Goal: Task Accomplishment & Management: Manage account settings

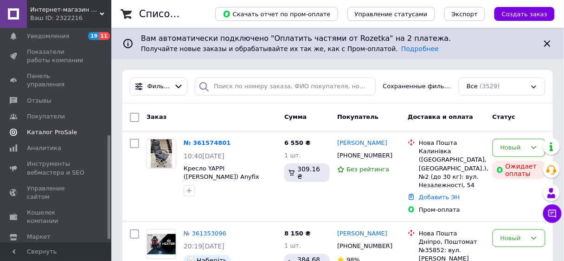
scroll to position [223, 0]
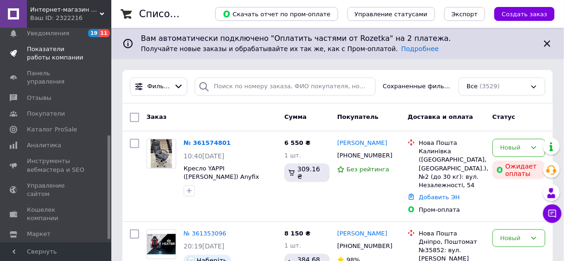
click at [63, 45] on span "Показатели работы компании" at bounding box center [56, 53] width 59 height 17
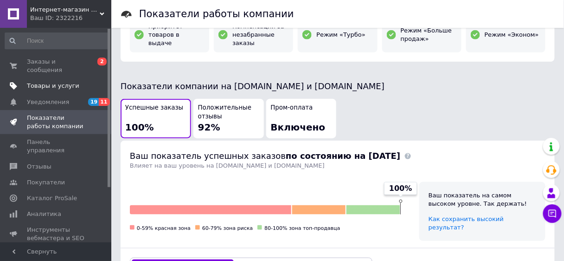
click at [51, 82] on span "Товары и услуги" at bounding box center [53, 86] width 52 height 8
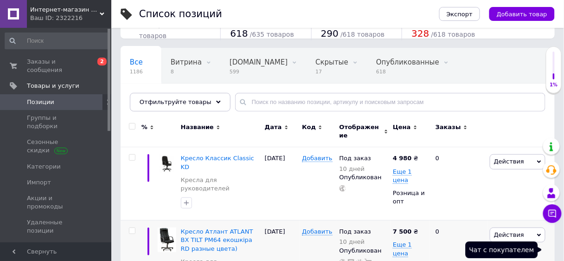
scroll to position [74, 0]
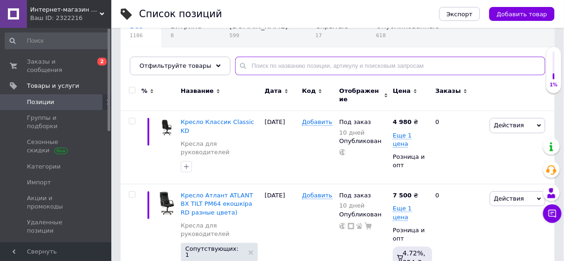
click at [268, 68] on input "text" at bounding box center [390, 66] width 310 height 19
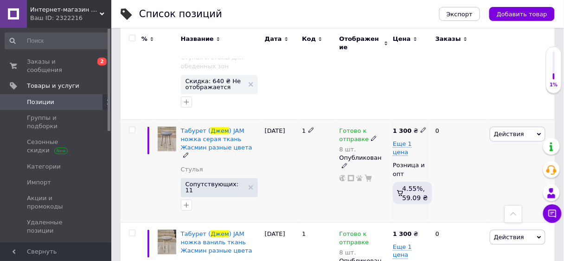
scroll to position [111, 0]
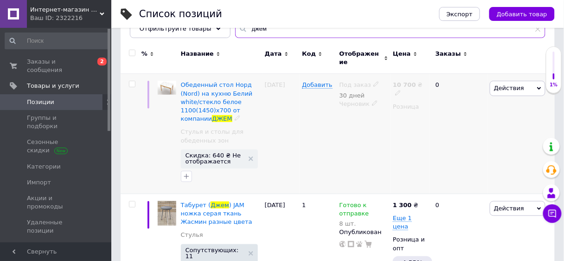
type input "джем"
click at [515, 84] on span "Действия" at bounding box center [509, 87] width 30 height 7
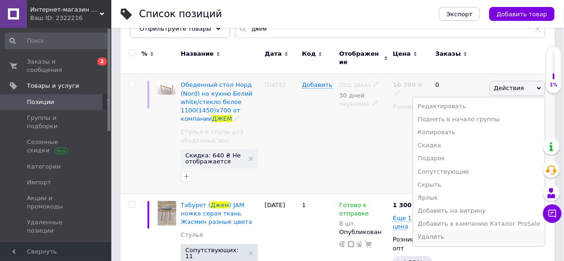
click at [443, 230] on li "Удалить" at bounding box center [479, 236] width 132 height 13
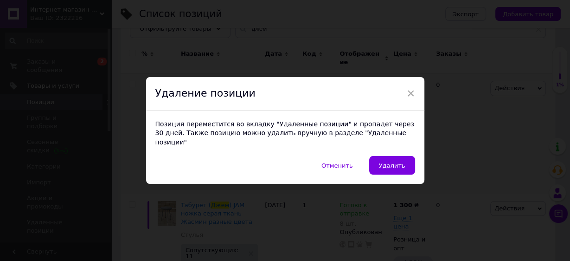
click at [388, 162] on span "Удалить" at bounding box center [392, 165] width 26 height 7
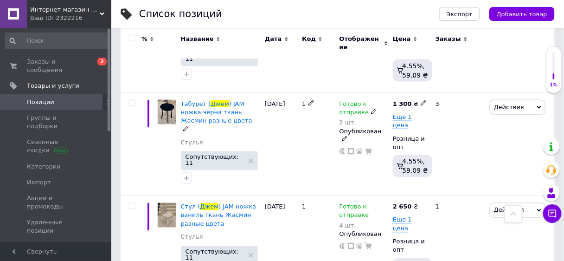
scroll to position [297, 0]
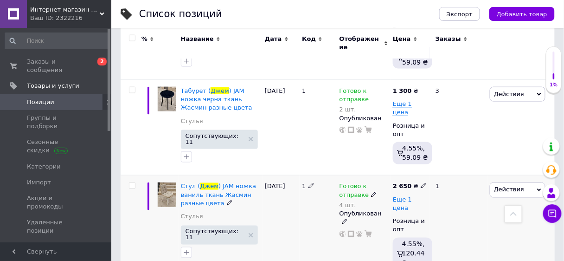
click at [412, 196] on span "Еще 1 цена" at bounding box center [402, 204] width 19 height 16
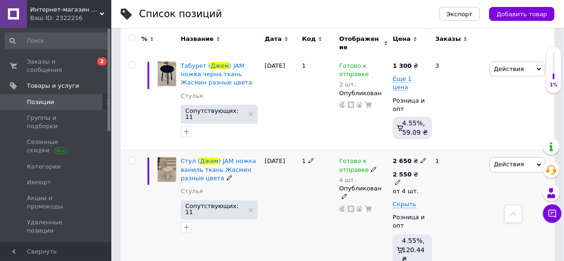
scroll to position [334, 0]
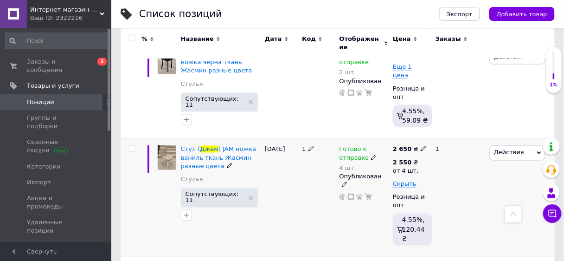
click at [447, 159] on div "1" at bounding box center [459, 197] width 58 height 118
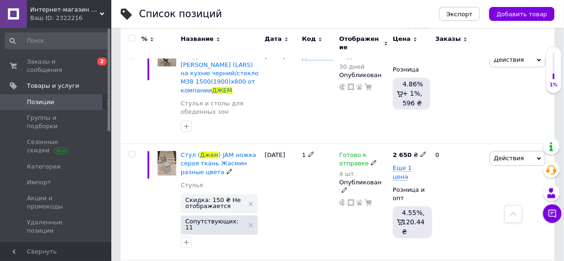
scroll to position [1632, 0]
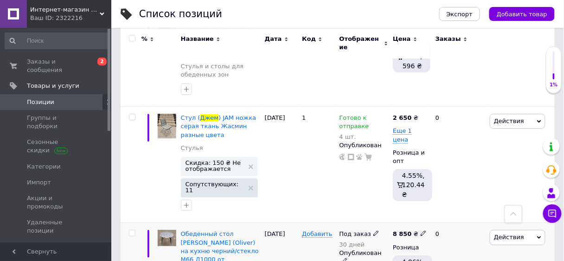
click at [536, 230] on span "Действия" at bounding box center [518, 237] width 56 height 15
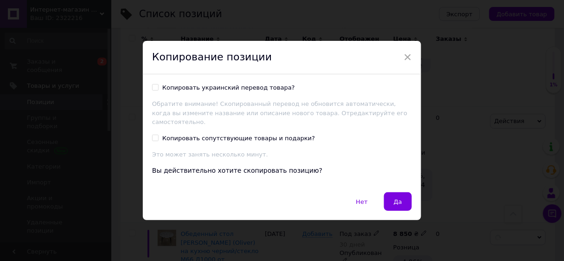
scroll to position [1607, 0]
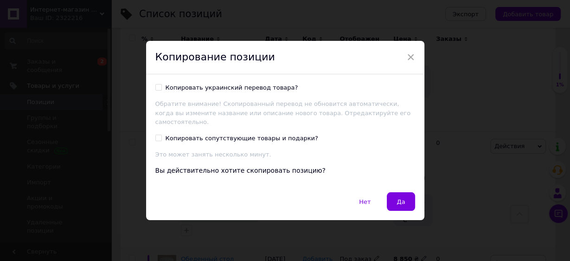
click at [155, 90] on input "Копировать украинский перевод товара?" at bounding box center [158, 87] width 6 height 6
checkbox input "true"
click at [160, 134] on input "Копировать сопутствующие товары и подарки?" at bounding box center [158, 137] width 6 height 6
checkbox input "true"
drag, startPoint x: 400, startPoint y: 196, endPoint x: 386, endPoint y: 192, distance: 15.0
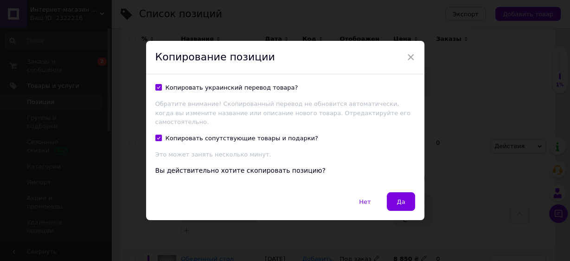
click at [400, 198] on span "Да" at bounding box center [401, 201] width 8 height 7
